Goal: Task Accomplishment & Management: Use online tool/utility

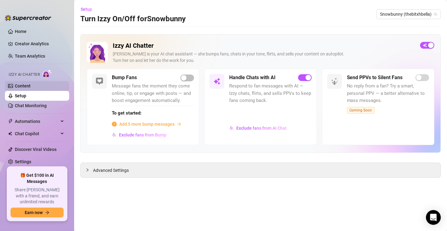
click at [26, 86] on link "Content" at bounding box center [23, 86] width 16 height 5
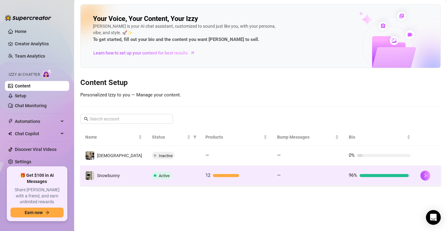
click at [213, 176] on div at bounding box center [226, 175] width 26 height 3
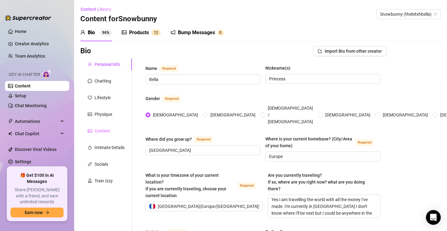
click at [119, 129] on div "Content" at bounding box center [106, 131] width 52 height 12
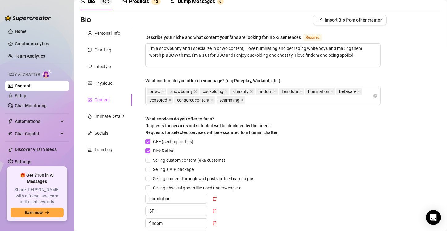
scroll to position [31, 0]
click at [102, 152] on div "Train Izzy" at bounding box center [103, 150] width 18 height 7
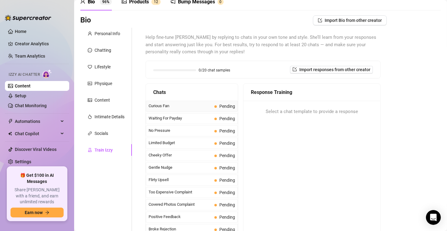
click at [164, 108] on span "Curious Fan" at bounding box center [179, 106] width 63 height 6
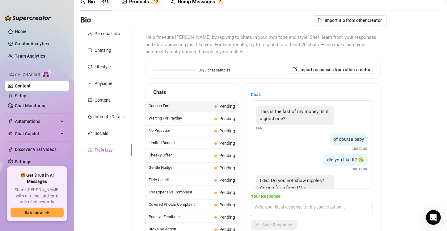
scroll to position [19, 0]
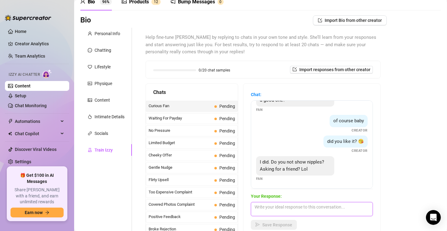
click at [286, 211] on textarea at bounding box center [312, 209] width 122 height 14
click at [260, 210] on textarea "Yes I do!" at bounding box center [312, 209] width 122 height 14
type textarea "Yes, I do!"
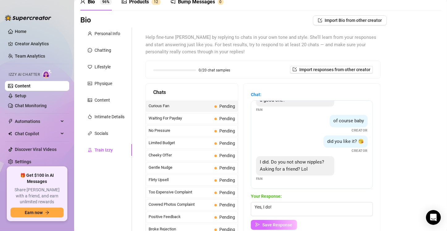
click at [274, 227] on span "Save Response" at bounding box center [277, 225] width 30 height 5
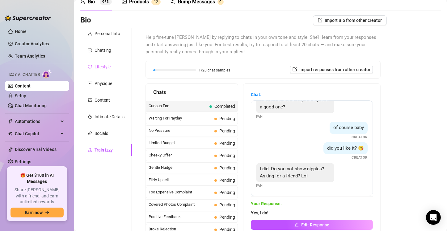
scroll to position [11, 0]
click at [170, 121] on span "Waiting For Payday" at bounding box center [179, 118] width 63 height 6
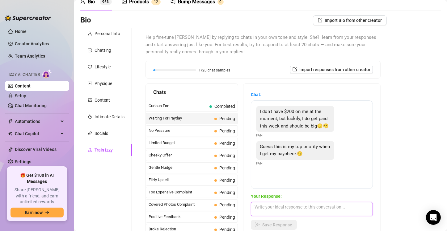
click at [291, 207] on textarea at bounding box center [312, 209] width 122 height 14
type textarea "Okay, message me when you have money for me 😘"
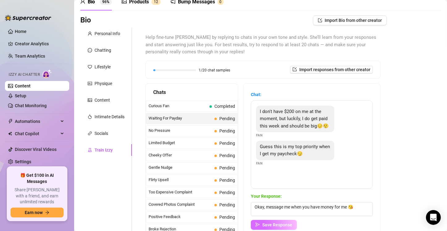
click at [270, 226] on span "Save Response" at bounding box center [277, 225] width 30 height 5
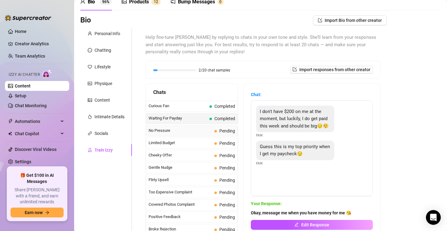
click at [189, 129] on span "No Pressure" at bounding box center [179, 131] width 63 height 6
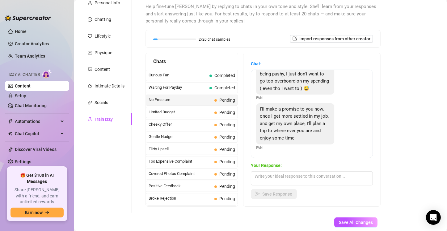
scroll to position [63, 0]
click at [302, 186] on div "Your Response: Save Response" at bounding box center [312, 180] width 122 height 37
click at [290, 179] on textarea at bounding box center [312, 179] width 122 height 14
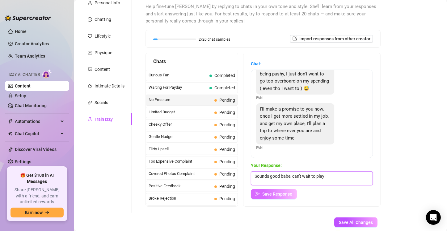
type textarea "Sounds good babe, can't wait to play!"
click at [277, 199] on button "Save Response" at bounding box center [274, 194] width 46 height 10
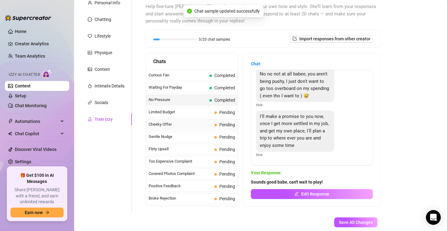
scroll to position [56, 0]
click at [189, 114] on span "Limited Budget" at bounding box center [179, 112] width 63 height 6
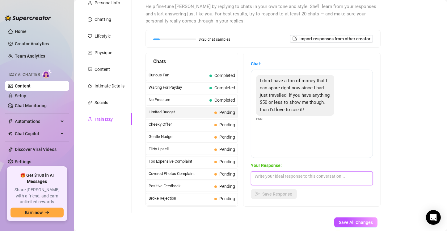
click at [272, 177] on textarea at bounding box center [312, 179] width 122 height 14
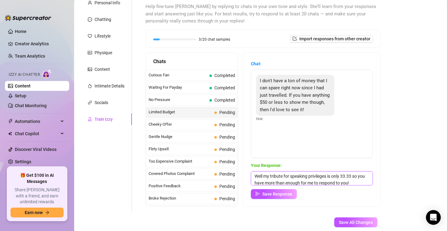
scroll to position [7, 0]
click at [273, 185] on textarea "Well my tribute for speaking privileges is only 33.33 so you have more than eno…" at bounding box center [312, 179] width 122 height 14
type textarea "Well my tribute for speaking privileges is only 33.33 so you have more than eno…"
click at [275, 189] on div "Your Response: Well my tribute for speaking privileges is only 33.33 so you hav…" at bounding box center [312, 180] width 122 height 37
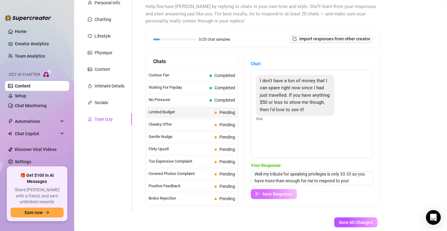
click at [276, 197] on button "Save Response" at bounding box center [274, 194] width 46 height 10
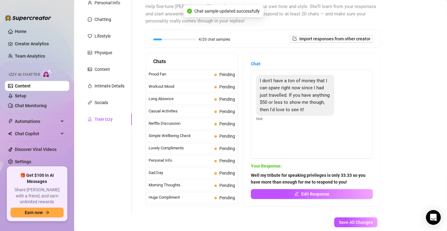
scroll to position [547, 0]
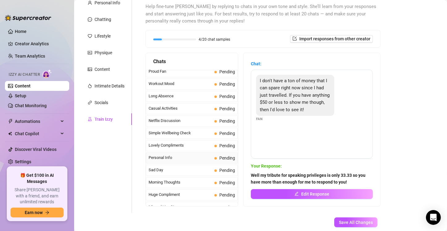
click at [184, 155] on span "Personal Info" at bounding box center [179, 158] width 63 height 6
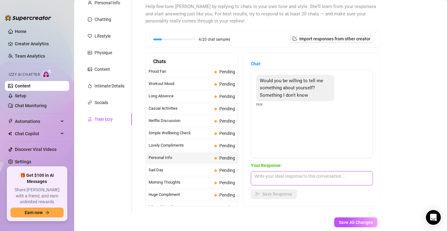
click at [279, 177] on textarea at bounding box center [312, 179] width 122 height 14
type textarea "a"
type textarea "ask away, if im comfortable answering i will!"
click at [255, 196] on span "button" at bounding box center [257, 194] width 4 height 5
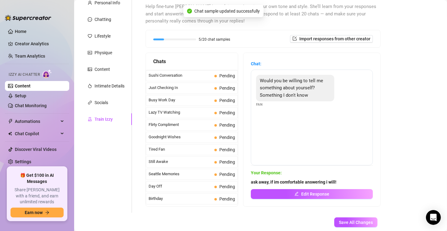
scroll to position [395, 0]
click at [180, 85] on span "Just Checking In" at bounding box center [179, 88] width 63 height 6
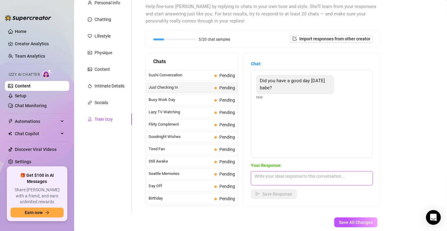
click at [285, 180] on textarea at bounding box center [312, 179] width 122 height 14
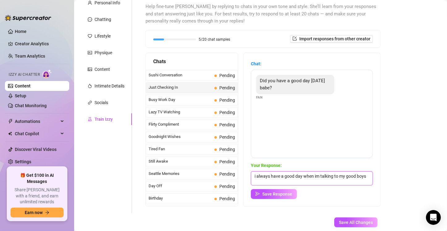
scroll to position [0, 0]
type textarea "i always have a good day when im talking to my good boys 😍"
click at [274, 192] on span "Save Response" at bounding box center [277, 194] width 30 height 5
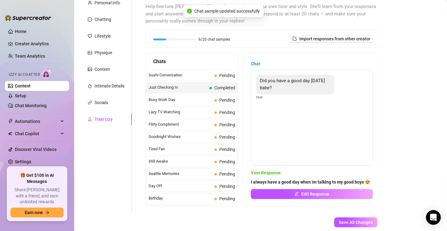
drag, startPoint x: 274, startPoint y: 191, endPoint x: 267, endPoint y: 185, distance: 9.8
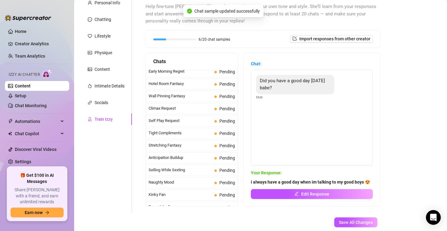
scroll to position [249, 0]
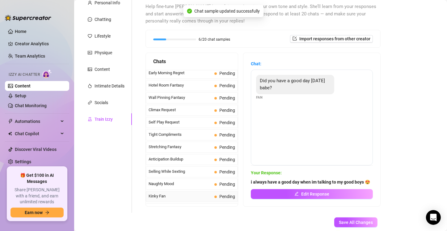
click at [164, 196] on div "Kinky Fan Pending" at bounding box center [192, 196] width 92 height 11
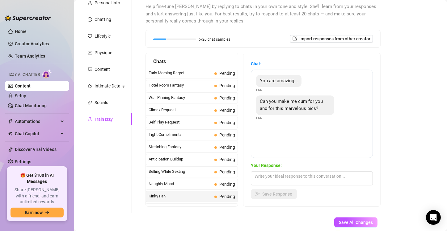
click at [288, 166] on span "Your Response:" at bounding box center [312, 165] width 122 height 7
click at [288, 165] on span "Your Response:" at bounding box center [312, 165] width 122 height 7
click at [288, 182] on textarea at bounding box center [312, 179] width 122 height 14
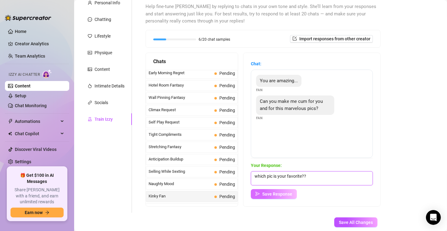
type textarea "which pic is your favorite??"
click at [281, 190] on button "Save Response" at bounding box center [274, 194] width 46 height 10
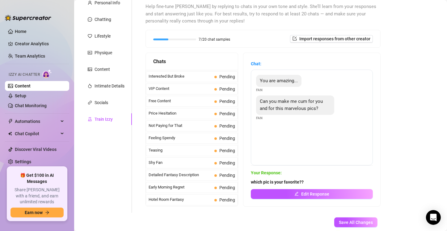
scroll to position [135, 0]
click at [181, 102] on span "Free Content" at bounding box center [179, 101] width 63 height 6
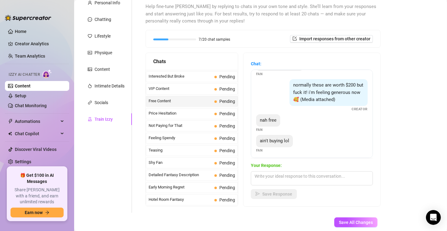
scroll to position [67, 0]
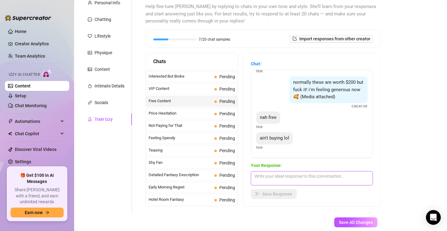
click at [274, 175] on textarea at bounding box center [312, 179] width 122 height 14
type textarea "fuck off then loser 😂"
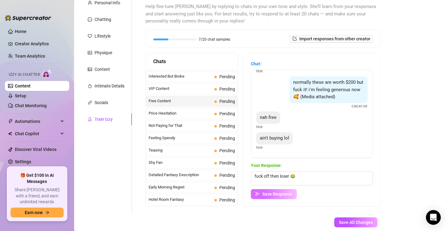
click at [270, 193] on span "Save Response" at bounding box center [277, 194] width 30 height 5
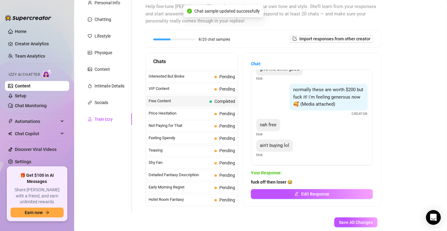
scroll to position [60, 0]
click at [190, 124] on span "Not Paying for That" at bounding box center [179, 126] width 63 height 6
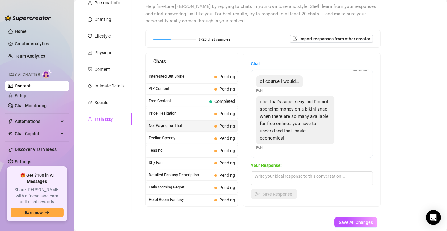
scroll to position [41, 0]
click at [280, 177] on textarea at bounding box center [312, 179] width 122 height 14
type textarea "g"
type textarea "d"
type textarea "s"
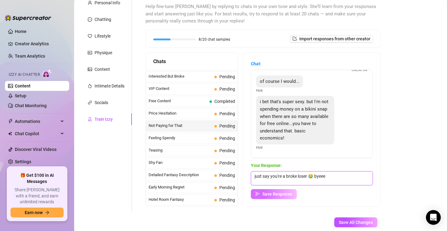
type textarea "just say you're a broke loser 😂 byeee"
click at [280, 192] on span "Save Response" at bounding box center [277, 194] width 30 height 5
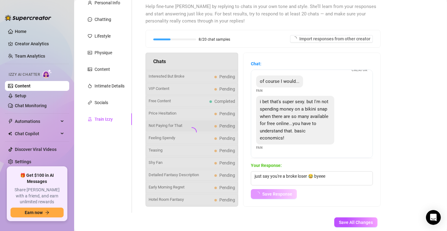
scroll to position [34, 0]
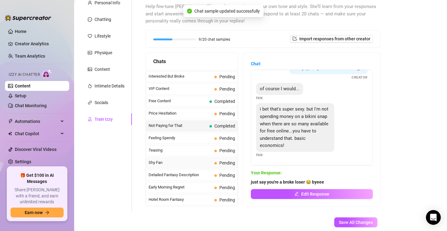
click at [187, 160] on span "Shy Fan" at bounding box center [179, 163] width 63 height 6
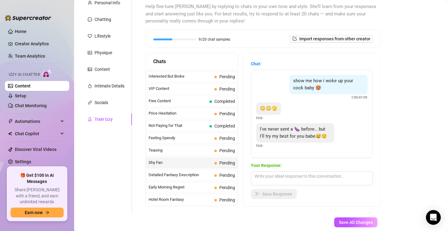
scroll to position [5, 0]
click at [339, 221] on span "Save All Changes" at bounding box center [356, 222] width 34 height 5
click at [103, 88] on div "Intimate Details" at bounding box center [109, 86] width 30 height 7
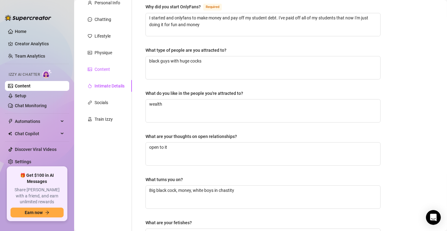
click at [95, 67] on div "Content" at bounding box center [101, 69] width 15 height 7
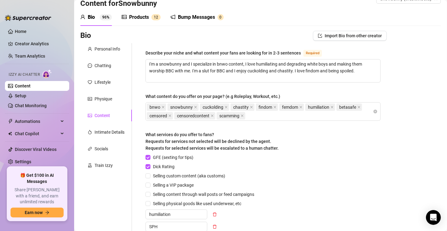
scroll to position [0, 0]
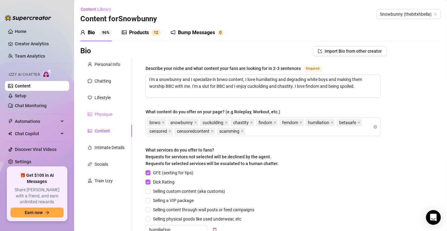
click at [110, 110] on div "Physique" at bounding box center [106, 115] width 52 height 12
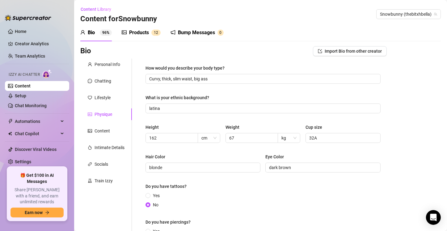
click at [104, 91] on div "Personal Info Chatting Lifestyle Physique Content Intimate Details Socials Trai…" at bounding box center [106, 158] width 52 height 198
click at [98, 94] on div "Lifestyle" at bounding box center [106, 98] width 52 height 12
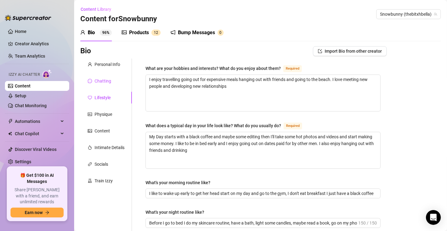
click at [102, 79] on div "Chatting" at bounding box center [102, 81] width 17 height 7
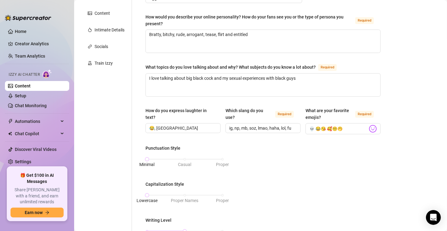
scroll to position [117, 0]
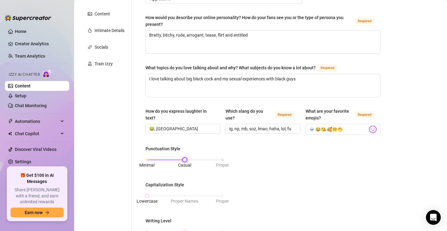
click at [181, 158] on div "Minimal Casual Proper" at bounding box center [184, 160] width 75 height 4
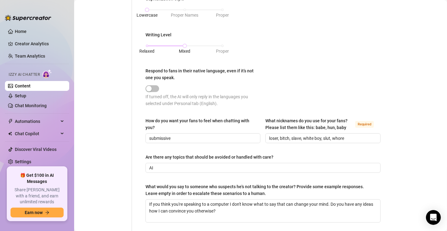
scroll to position [360, 0]
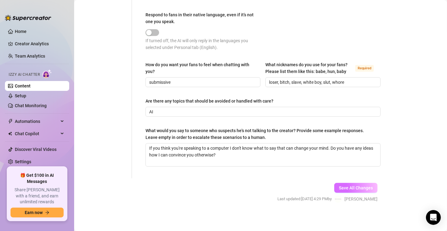
click at [339, 184] on button "Save All Changes" at bounding box center [355, 188] width 43 height 10
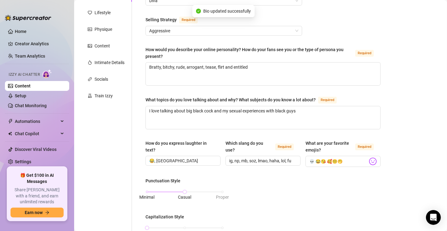
scroll to position [0, 0]
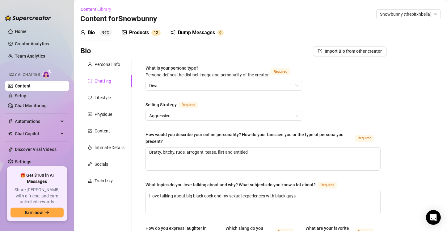
click at [144, 33] on div "Products" at bounding box center [139, 32] width 20 height 7
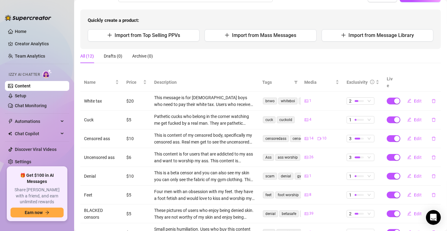
scroll to position [55, 0]
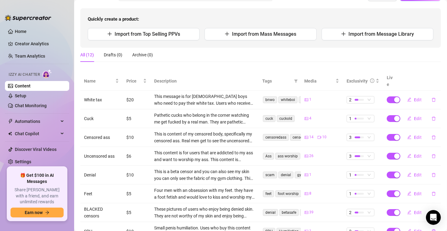
click at [370, 134] on td "3" at bounding box center [363, 137] width 40 height 19
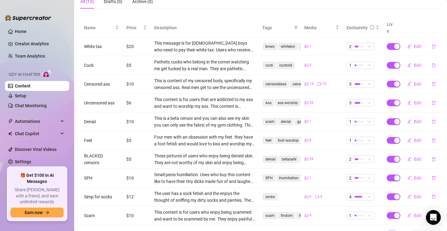
scroll to position [110, 0]
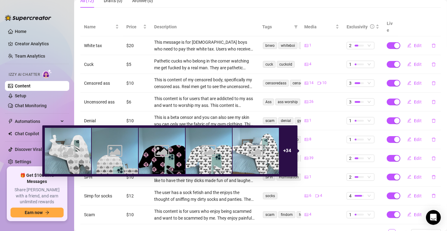
click at [309, 156] on span "39" at bounding box center [311, 159] width 4 height 6
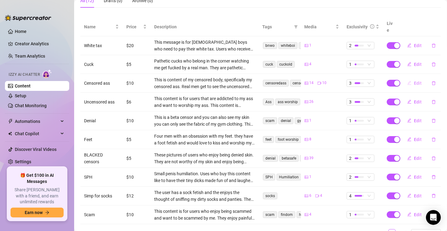
click at [408, 78] on button "Edit" at bounding box center [414, 83] width 24 height 10
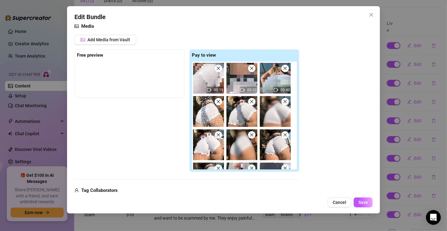
scroll to position [71, 0]
click at [218, 100] on icon "close" at bounding box center [218, 101] width 4 height 4
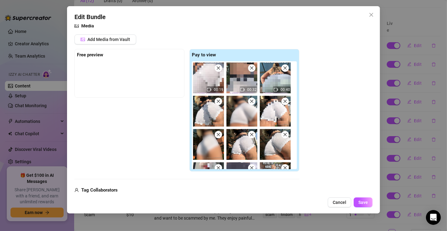
click at [218, 100] on icon "close" at bounding box center [218, 101] width 4 height 4
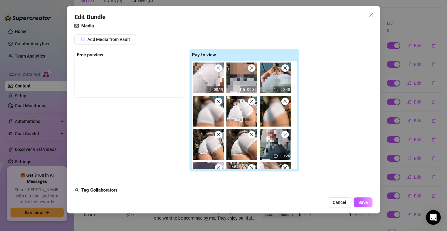
click at [218, 100] on icon "close" at bounding box center [218, 101] width 4 height 4
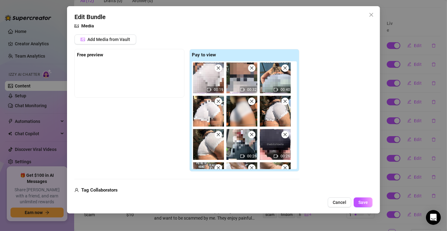
click at [218, 100] on icon "close" at bounding box center [218, 101] width 4 height 4
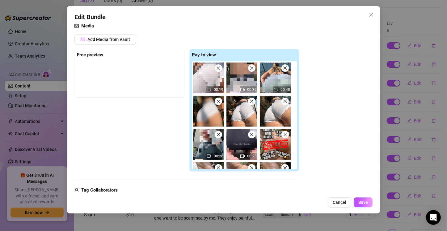
click at [218, 100] on icon "close" at bounding box center [218, 101] width 4 height 4
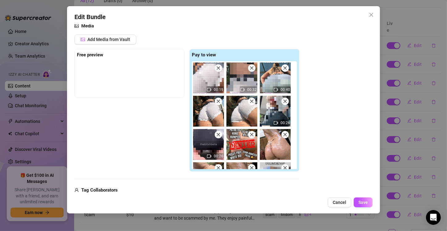
click at [218, 100] on icon "close" at bounding box center [218, 101] width 4 height 4
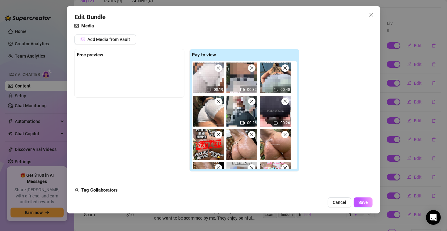
click at [218, 100] on icon "close" at bounding box center [218, 101] width 4 height 4
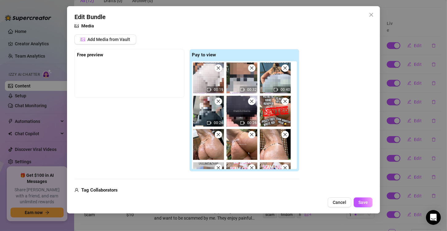
click at [218, 100] on icon "close" at bounding box center [218, 101] width 4 height 4
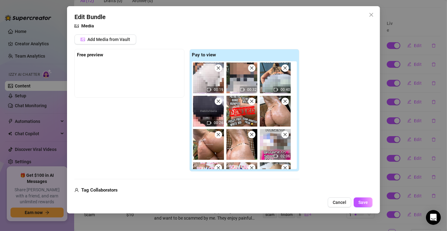
click at [218, 100] on icon "close" at bounding box center [218, 101] width 4 height 4
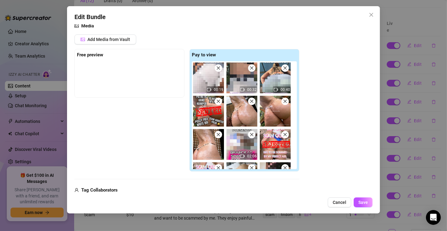
click at [218, 100] on icon "close" at bounding box center [218, 101] width 4 height 4
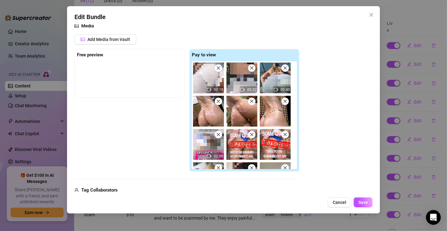
click at [218, 100] on icon "close" at bounding box center [218, 101] width 4 height 4
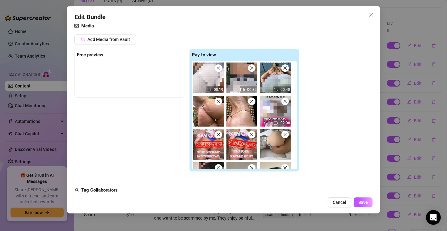
click at [218, 100] on icon "close" at bounding box center [218, 101] width 4 height 4
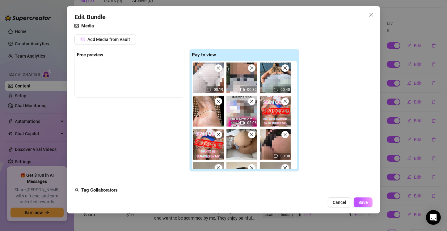
click at [218, 100] on icon "close" at bounding box center [218, 101] width 4 height 4
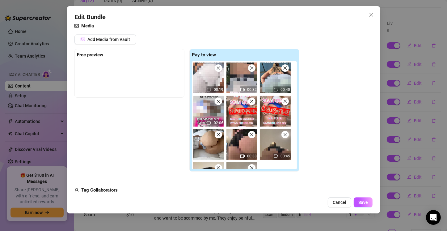
click at [218, 100] on icon "close" at bounding box center [218, 101] width 4 height 4
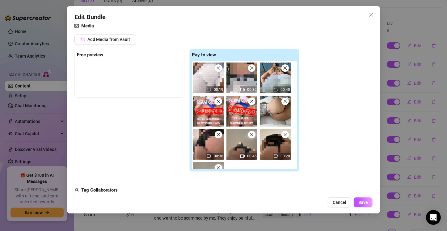
click at [218, 100] on icon "close" at bounding box center [218, 101] width 4 height 4
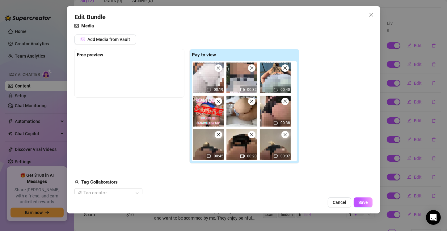
click at [218, 100] on icon "close" at bounding box center [218, 101] width 4 height 4
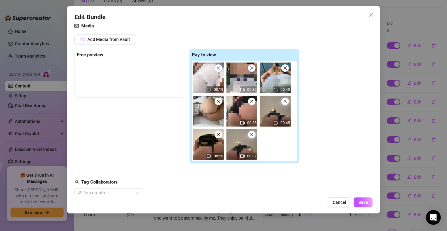
click at [218, 100] on icon "close" at bounding box center [218, 101] width 4 height 4
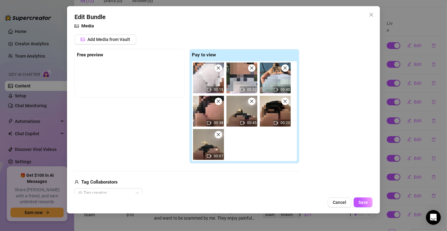
click at [218, 100] on icon "close" at bounding box center [218, 101] width 4 height 4
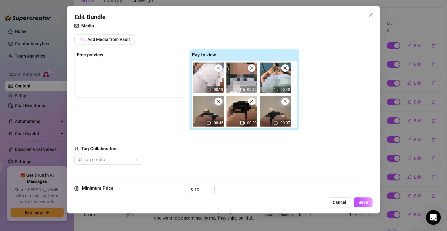
click at [218, 100] on icon "close" at bounding box center [218, 101] width 4 height 4
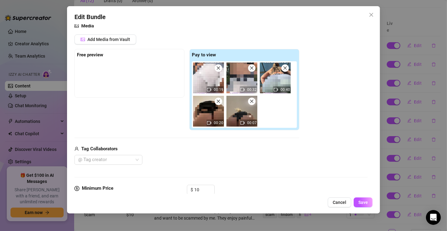
click at [218, 100] on icon "close" at bounding box center [218, 101] width 4 height 4
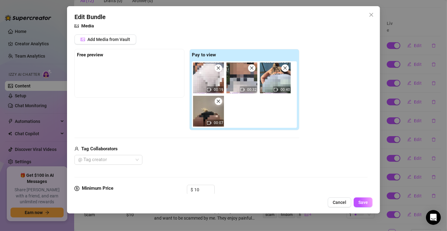
click at [218, 100] on icon "close" at bounding box center [218, 101] width 4 height 4
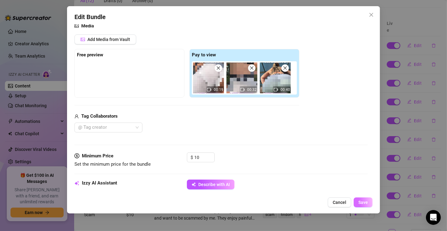
click at [364, 203] on span "Save" at bounding box center [363, 202] width 10 height 5
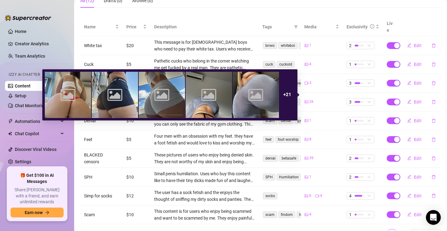
click at [304, 101] on icon "picture" at bounding box center [306, 102] width 4 height 3
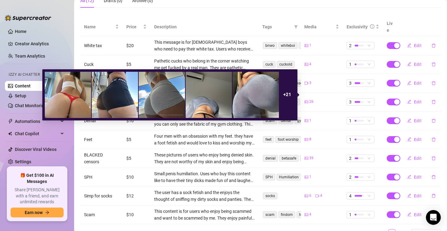
click at [305, 99] on div "26" at bounding box center [308, 102] width 9 height 6
click at [260, 93] on img at bounding box center [255, 95] width 46 height 46
click at [291, 94] on div "+ 21" at bounding box center [286, 95] width 15 height 46
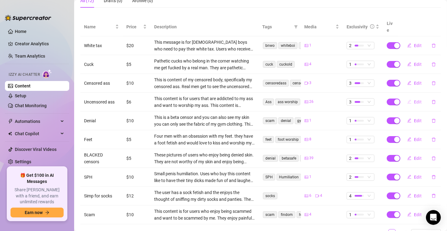
click at [408, 97] on button "Edit" at bounding box center [414, 102] width 24 height 10
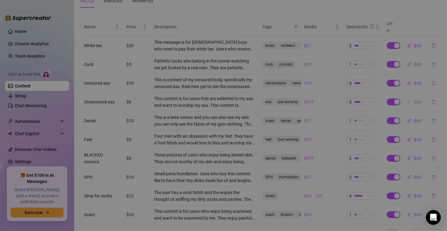
type textarea "Do you love my perfect round Latina ass? It would look so good with some BBC in…"
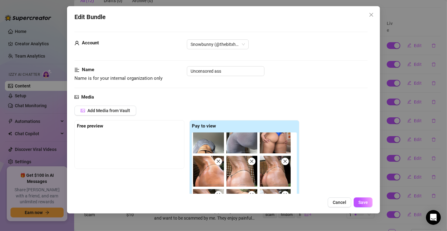
scroll to position [0, 0]
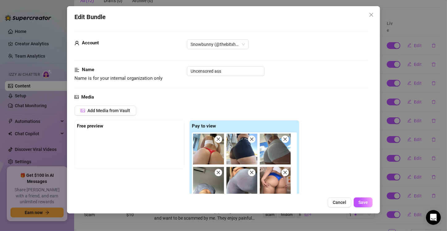
click at [218, 139] on icon "close" at bounding box center [218, 139] width 3 height 3
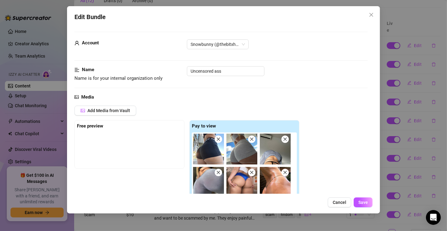
click at [218, 139] on icon "close" at bounding box center [218, 139] width 3 height 3
click at [250, 139] on icon "close" at bounding box center [251, 139] width 3 height 3
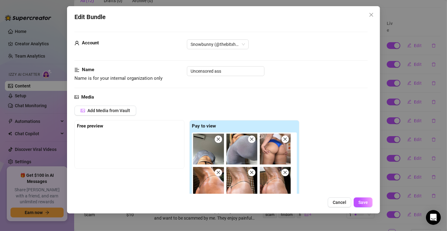
click at [218, 139] on icon "close" at bounding box center [218, 139] width 3 height 3
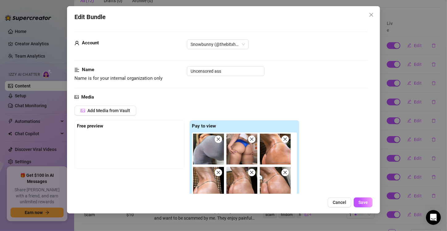
click at [218, 139] on icon "close" at bounding box center [218, 139] width 3 height 3
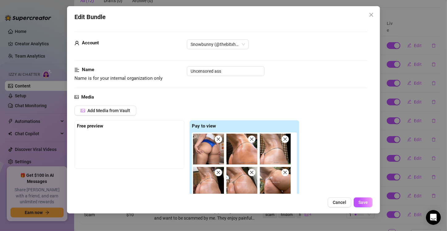
click at [218, 139] on icon "close" at bounding box center [218, 139] width 3 height 3
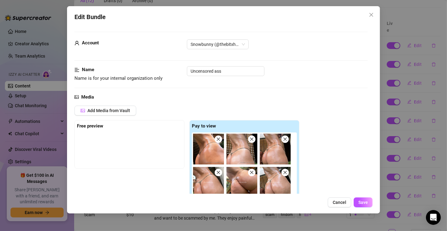
click at [218, 139] on icon "close" at bounding box center [218, 139] width 3 height 3
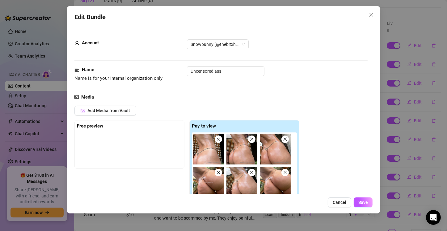
click at [218, 139] on icon "close" at bounding box center [218, 139] width 3 height 3
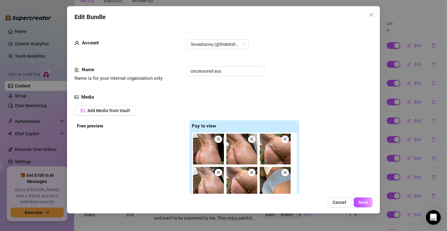
click at [218, 139] on icon "close" at bounding box center [218, 139] width 3 height 3
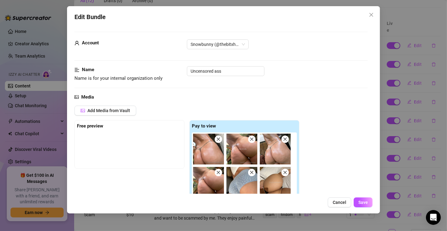
click at [253, 172] on icon "close" at bounding box center [251, 173] width 4 height 4
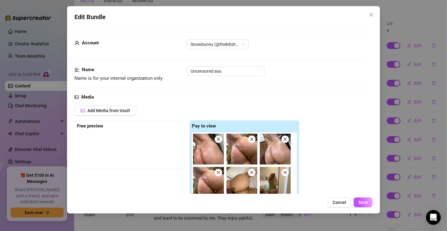
click at [253, 172] on icon "close" at bounding box center [251, 173] width 4 height 4
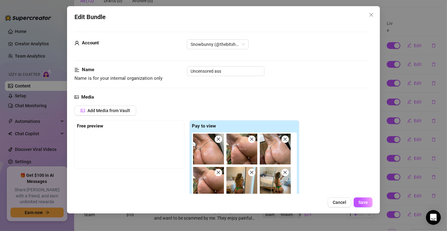
click at [253, 172] on icon "close" at bounding box center [251, 173] width 4 height 4
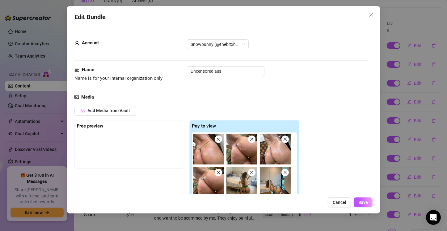
click at [253, 172] on icon "close" at bounding box center [251, 173] width 4 height 4
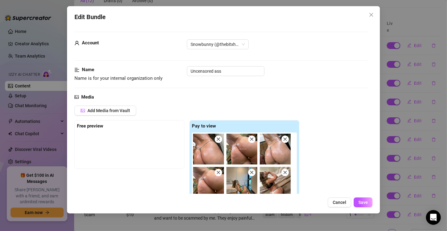
click at [253, 172] on icon "close" at bounding box center [251, 173] width 4 height 4
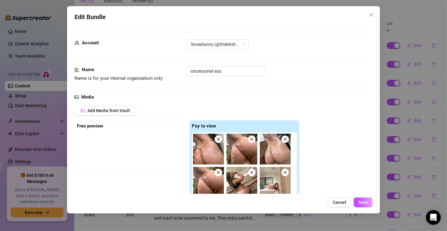
scroll to position [25, 0]
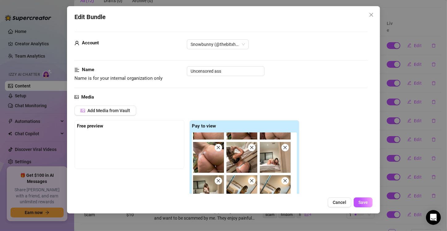
click at [253, 175] on div at bounding box center [245, 187] width 107 height 108
click at [249, 183] on span at bounding box center [251, 180] width 7 height 7
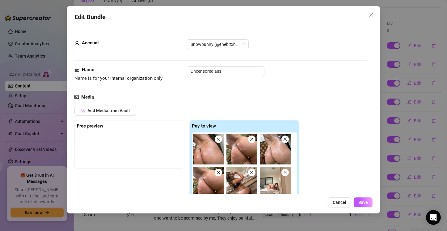
click at [249, 183] on img at bounding box center [241, 182] width 31 height 31
click at [252, 171] on icon "close" at bounding box center [251, 173] width 4 height 4
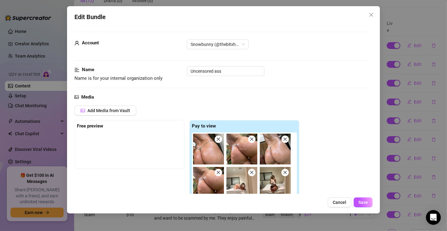
click at [252, 171] on icon "close" at bounding box center [251, 173] width 4 height 4
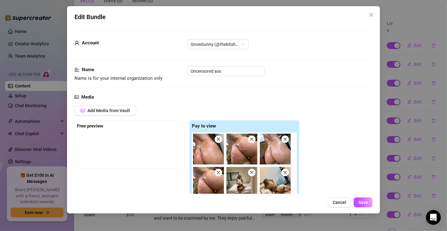
click at [252, 171] on icon "close" at bounding box center [251, 173] width 4 height 4
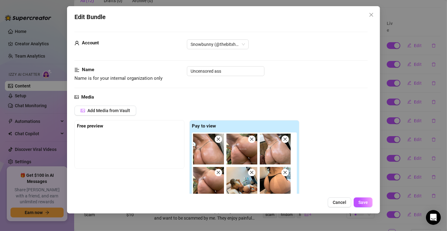
click at [252, 171] on icon "close" at bounding box center [251, 173] width 4 height 4
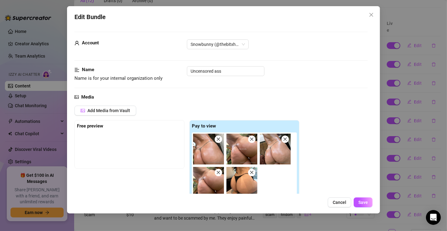
click at [252, 171] on icon "close" at bounding box center [251, 173] width 4 height 4
click at [361, 199] on button "Save" at bounding box center [362, 203] width 19 height 10
